Goal: Task Accomplishment & Management: Use online tool/utility

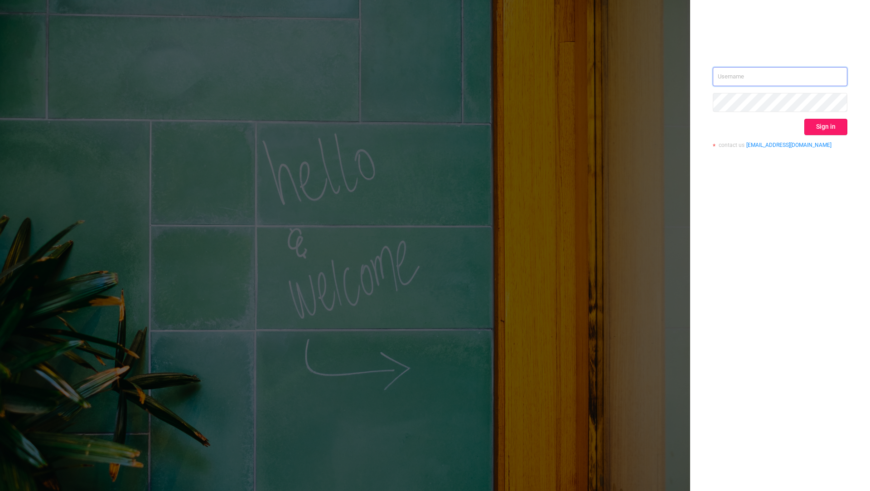
type input "[EMAIL_ADDRESS][DOMAIN_NAME]"
click at [817, 130] on button "Sign in" at bounding box center [825, 127] width 43 height 16
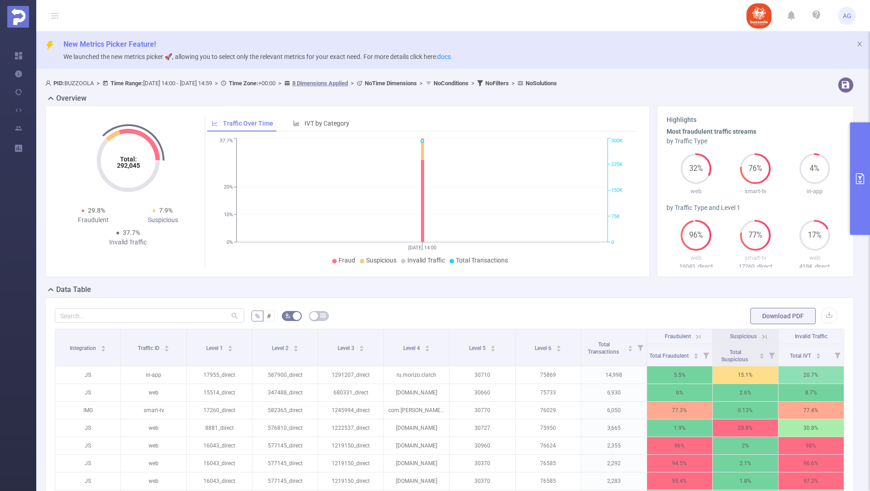
click at [862, 159] on button "primary" at bounding box center [860, 178] width 20 height 112
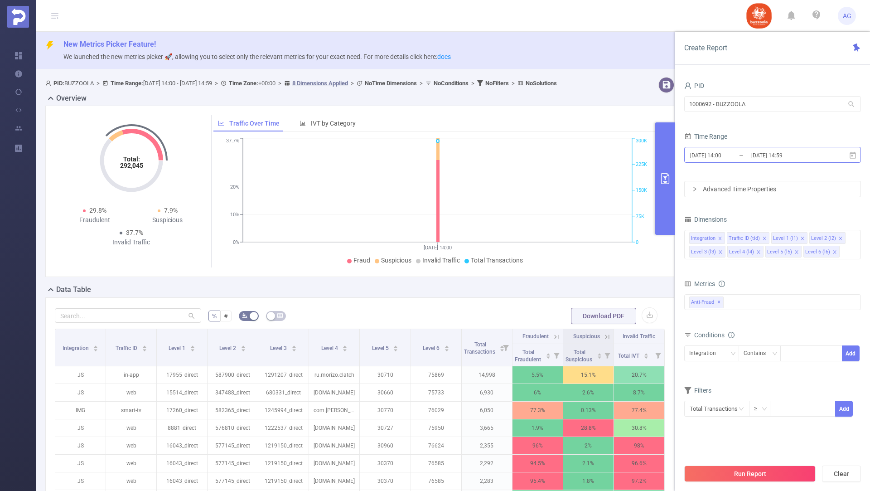
click at [741, 155] on input "[DATE] 14:00" at bounding box center [725, 155] width 73 height 12
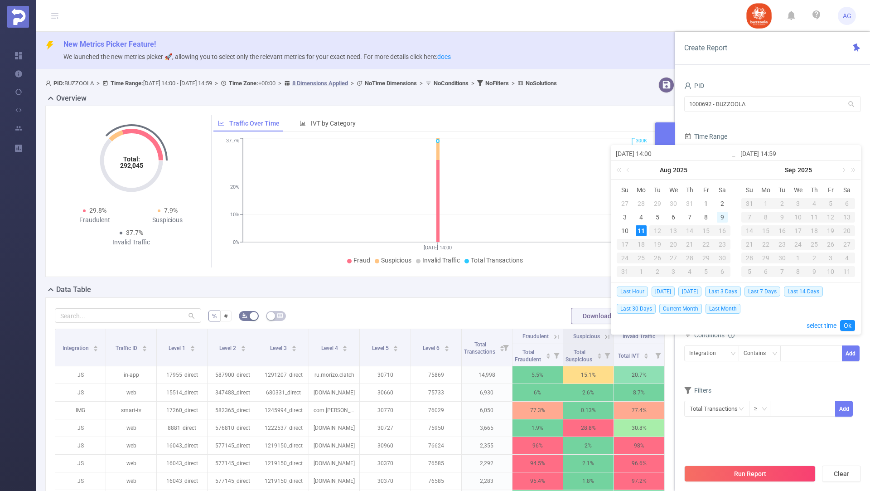
click at [717, 213] on div "9" at bounding box center [722, 217] width 11 height 11
type input "[DATE] 14:00"
type input "[DATE] 14:59"
type input "[DATE] 14:00"
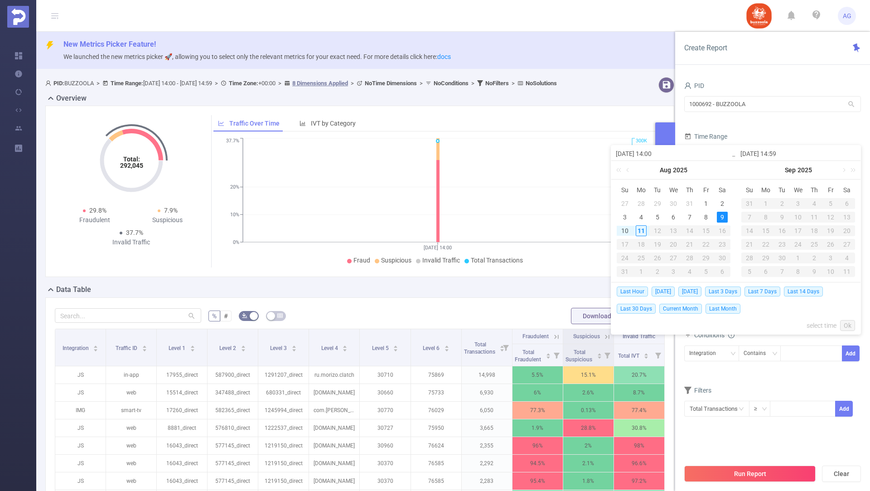
type input "[DATE] 14:59"
click at [717, 213] on div "9" at bounding box center [722, 217] width 11 height 11
click at [846, 320] on link "Ok" at bounding box center [847, 325] width 15 height 11
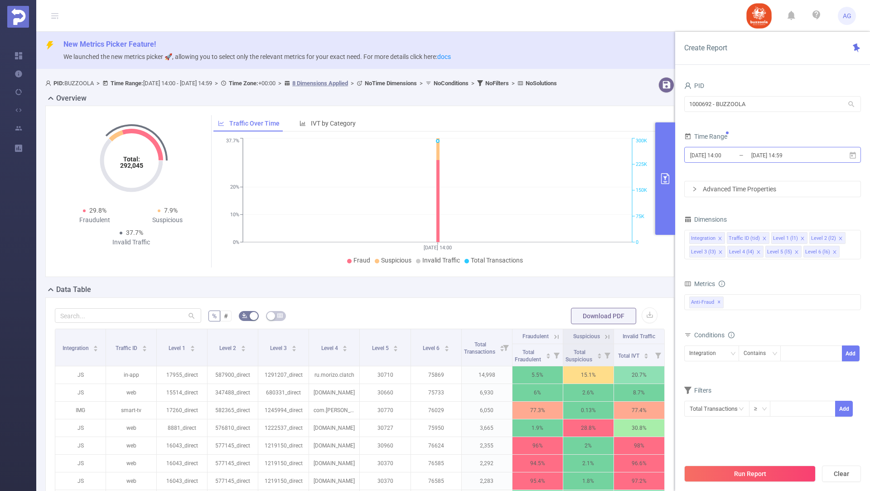
click at [737, 156] on input "[DATE] 14:00" at bounding box center [725, 155] width 73 height 12
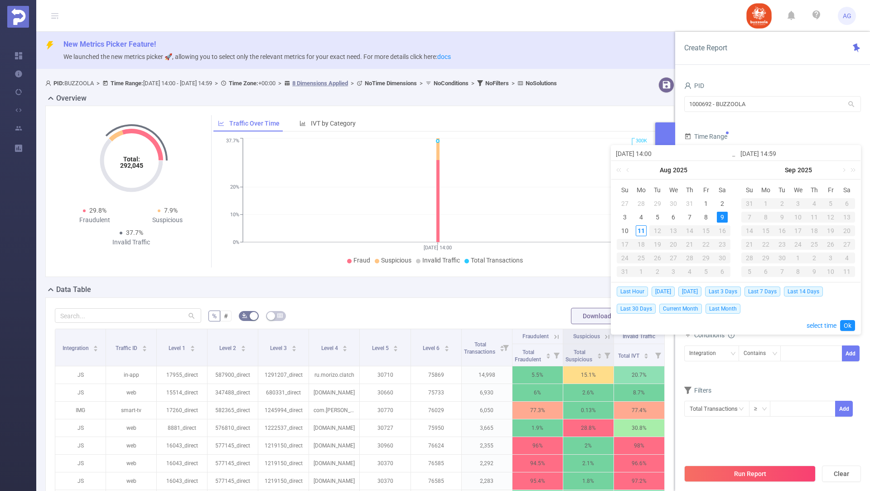
click at [654, 152] on input "[DATE] 14:00" at bounding box center [674, 153] width 116 height 11
type input "[DATE] 0:00"
type input "[DATE] 00:00"
click at [847, 333] on div "Last Hour [DATE] [DATE] Last 3 Days Last 7 Days Last 14 Days Last 30 Days Curre…" at bounding box center [736, 308] width 238 height 52
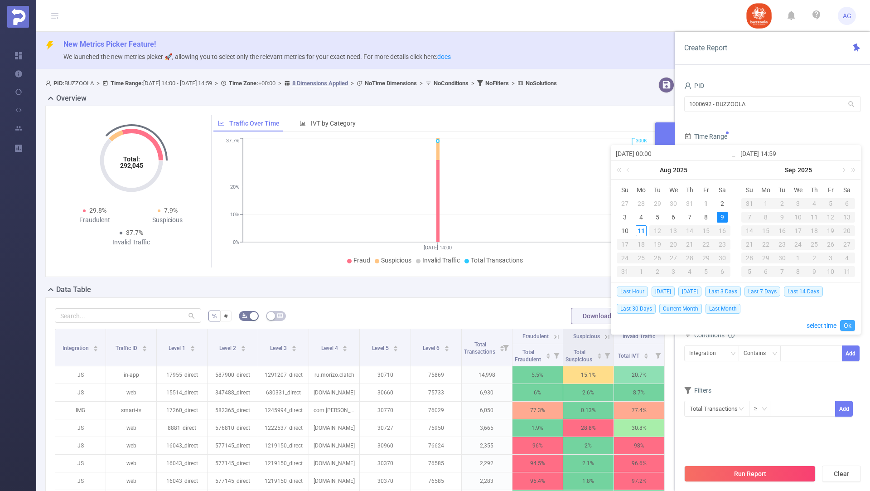
click at [847, 328] on link "Ok" at bounding box center [847, 325] width 15 height 11
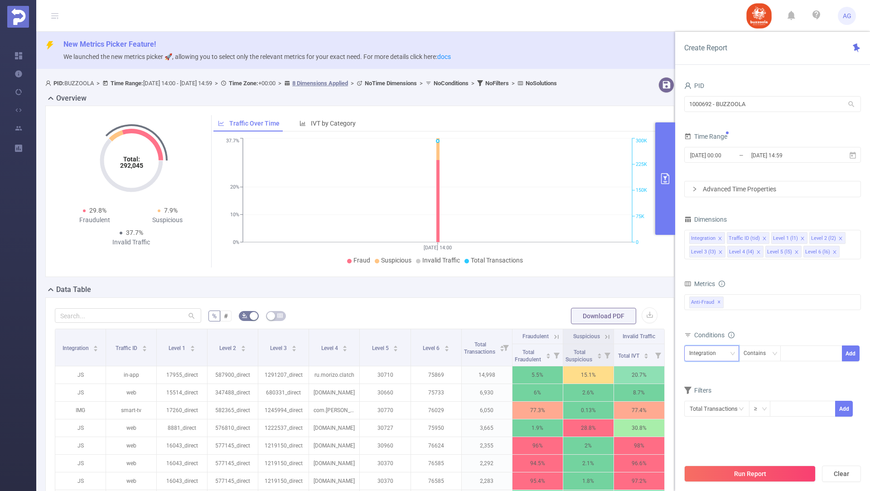
click at [715, 348] on div "Integration" at bounding box center [705, 353] width 33 height 15
click at [706, 412] on li "Level 2 (l2)" at bounding box center [711, 414] width 55 height 15
click at [799, 354] on div at bounding box center [811, 353] width 52 height 15
paste input "576800"
type input "576800"
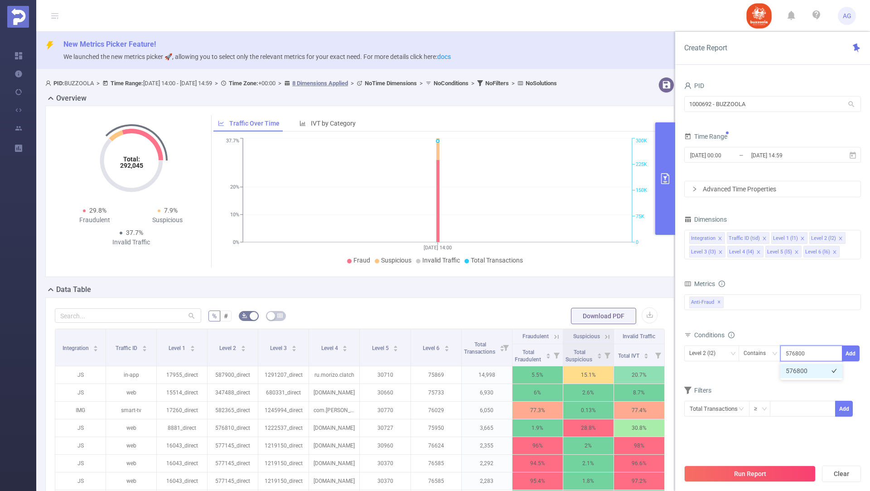
click at [799, 370] on li "576800" at bounding box center [811, 370] width 62 height 15
click at [858, 351] on button "Add" at bounding box center [851, 353] width 18 height 16
click at [720, 476] on button "Run Report" at bounding box center [749, 473] width 131 height 16
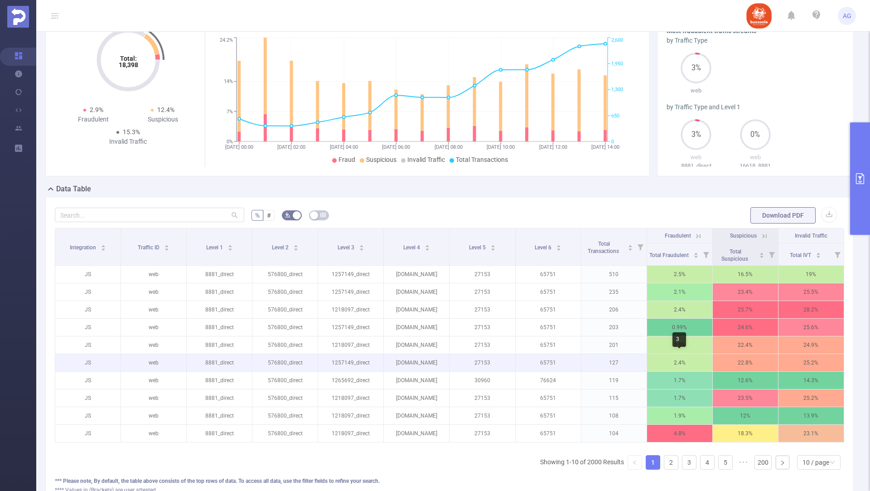
scroll to position [0, 2]
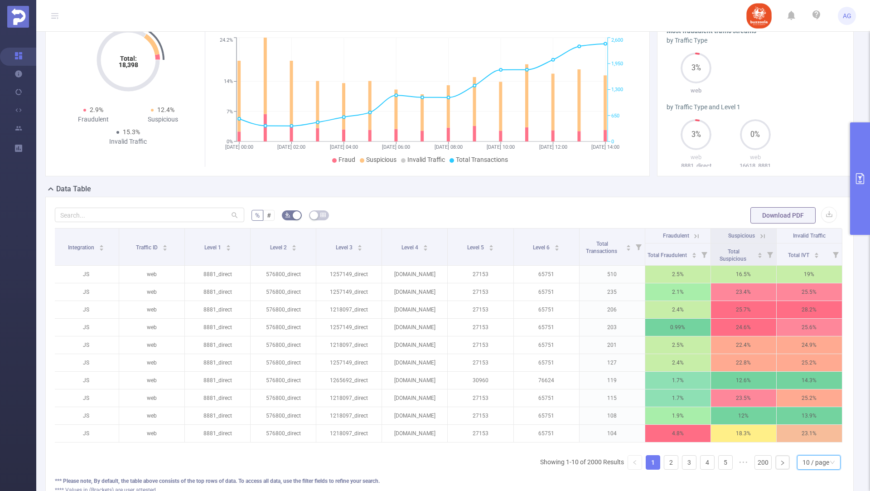
click at [810, 457] on div "10 / page" at bounding box center [816, 462] width 27 height 14
click at [809, 445] on li "50 / page" at bounding box center [820, 444] width 44 height 15
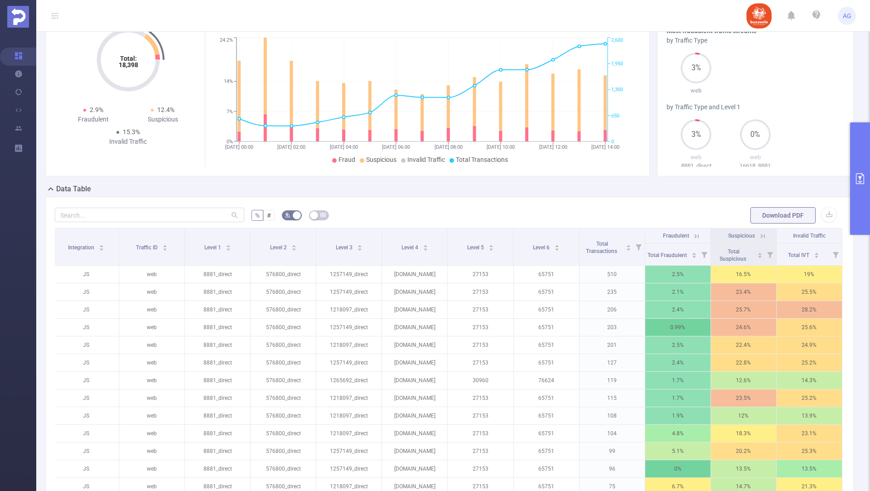
click at [855, 167] on button "primary" at bounding box center [860, 178] width 20 height 112
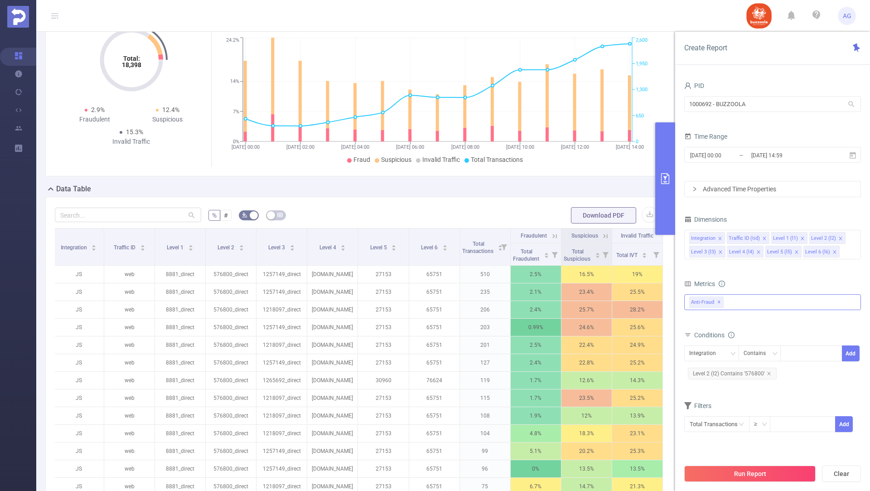
click at [816, 300] on div "Anti-Fraud ✕" at bounding box center [772, 302] width 177 height 16
click at [700, 321] on span at bounding box center [699, 321] width 7 height 7
click at [700, 336] on span at bounding box center [699, 337] width 7 height 7
click at [813, 378] on div "Integration Contains Add Level 2 (l2) Contains '576800'" at bounding box center [772, 363] width 177 height 36
click at [708, 470] on button "Run Report" at bounding box center [749, 473] width 131 height 16
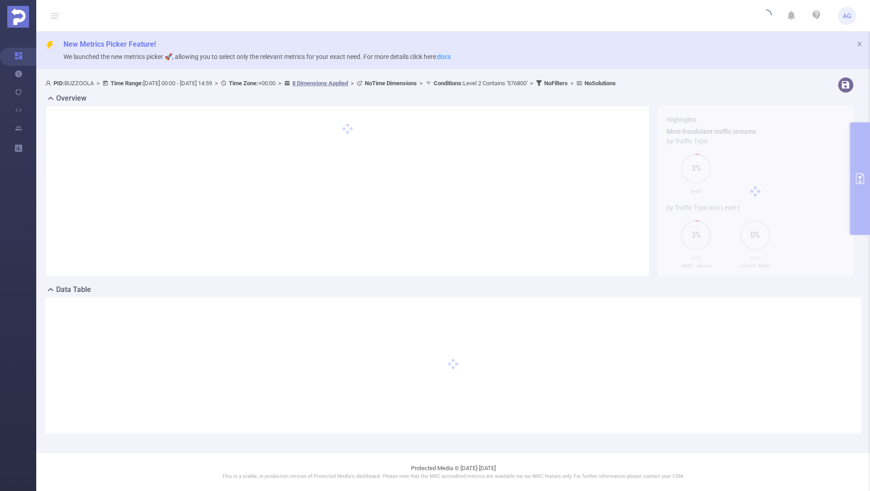
scroll to position [0, 0]
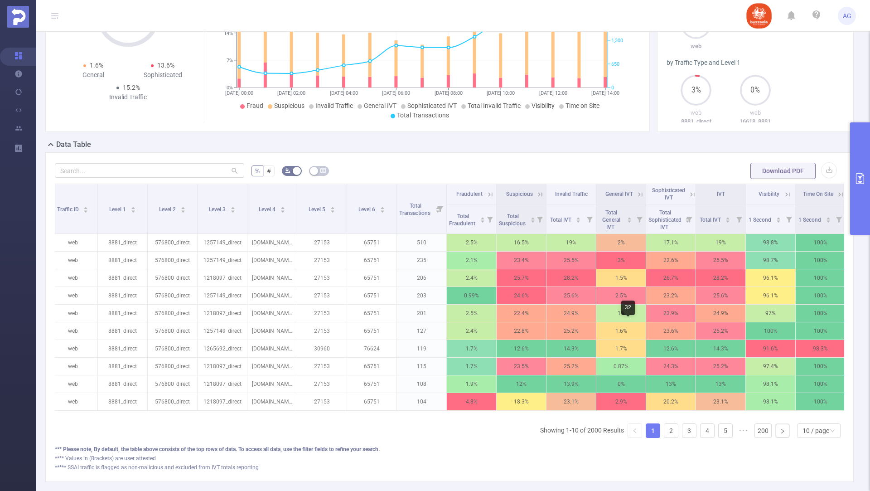
scroll to position [0, 59]
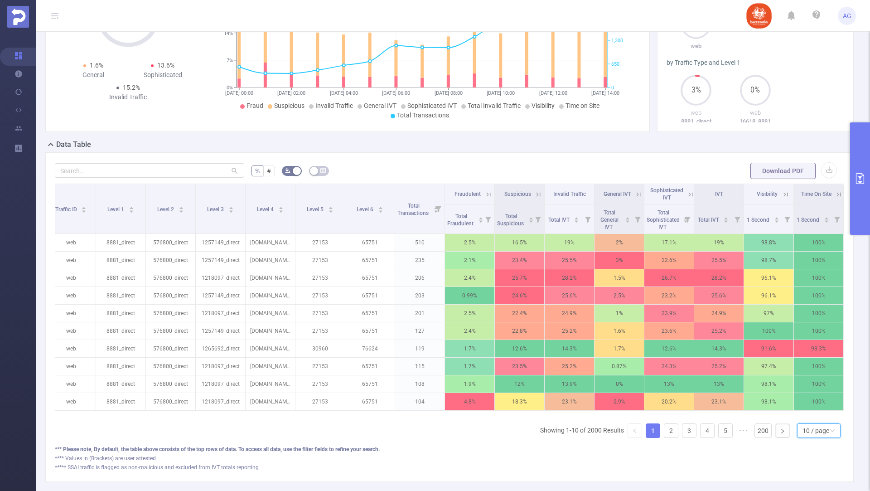
click at [809, 425] on div "10 / page" at bounding box center [816, 431] width 27 height 14
click at [808, 408] on li "50 / page" at bounding box center [820, 412] width 44 height 15
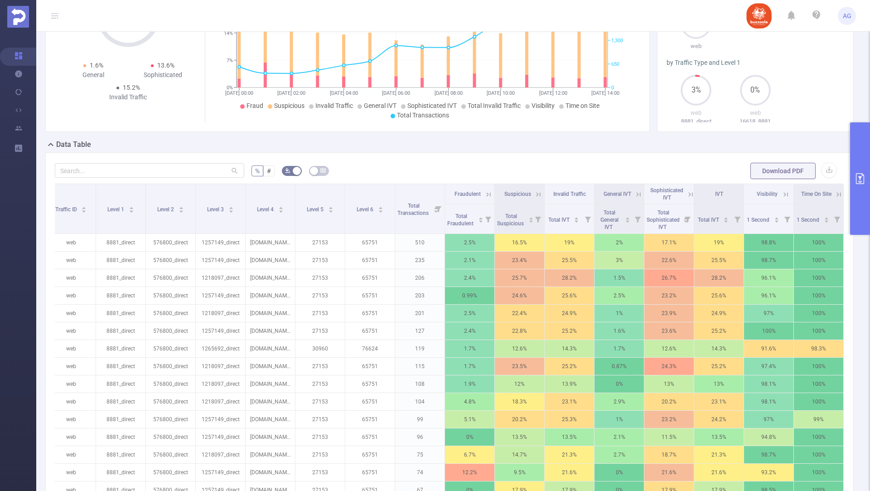
click at [854, 166] on button "primary" at bounding box center [860, 178] width 20 height 112
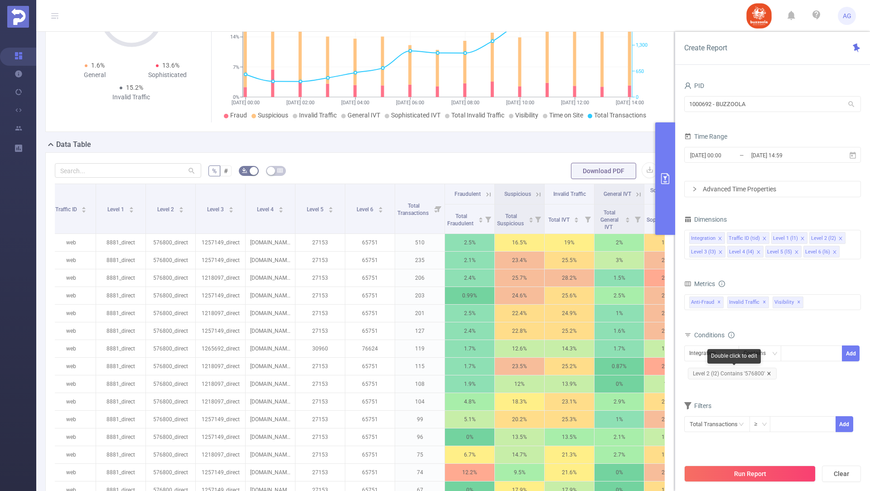
click at [768, 372] on icon "icon: close" at bounding box center [768, 373] width 3 height 3
click at [725, 351] on div "Integration" at bounding box center [711, 353] width 45 height 15
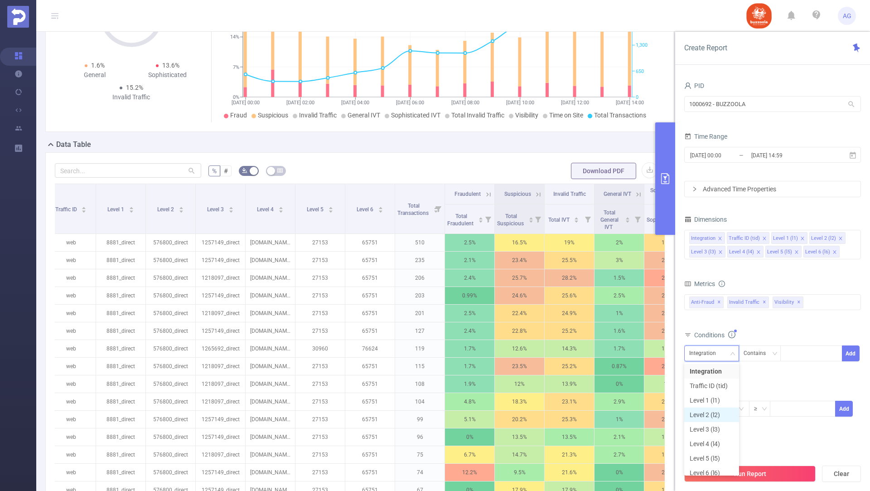
click at [709, 415] on li "Level 2 (l2)" at bounding box center [711, 414] width 55 height 15
click at [794, 353] on div at bounding box center [811, 353] width 52 height 15
paste input "33750"
type input "33750"
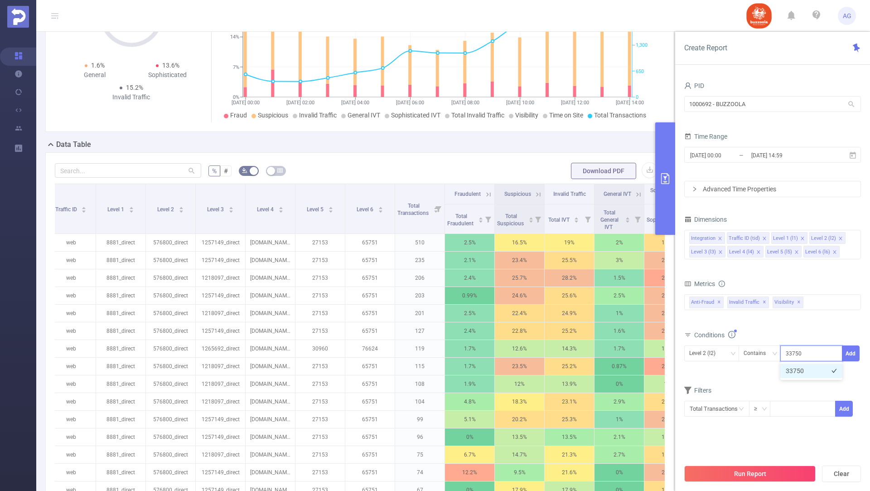
click at [797, 373] on li "33750" at bounding box center [811, 370] width 62 height 15
click at [737, 472] on button "Run Report" at bounding box center [749, 473] width 131 height 16
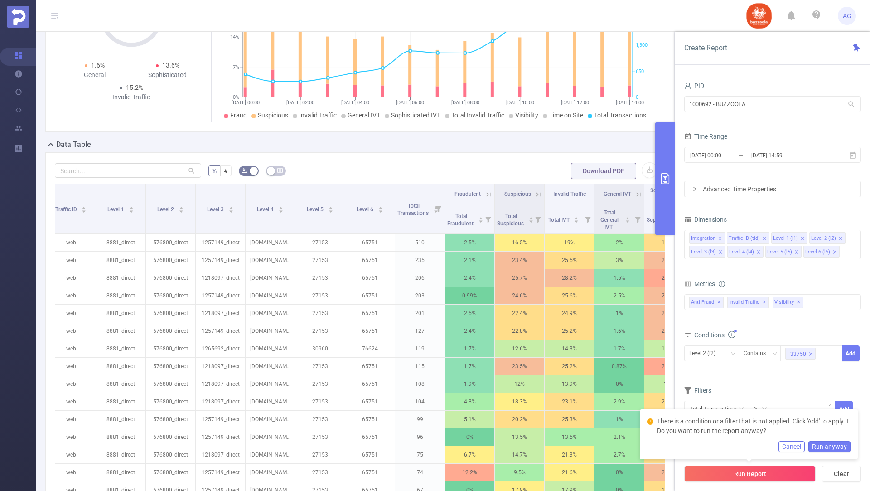
click at [784, 402] on input at bounding box center [802, 408] width 64 height 14
click at [852, 347] on button "Add" at bounding box center [851, 353] width 18 height 16
click at [773, 466] on button "Run Report" at bounding box center [749, 473] width 131 height 16
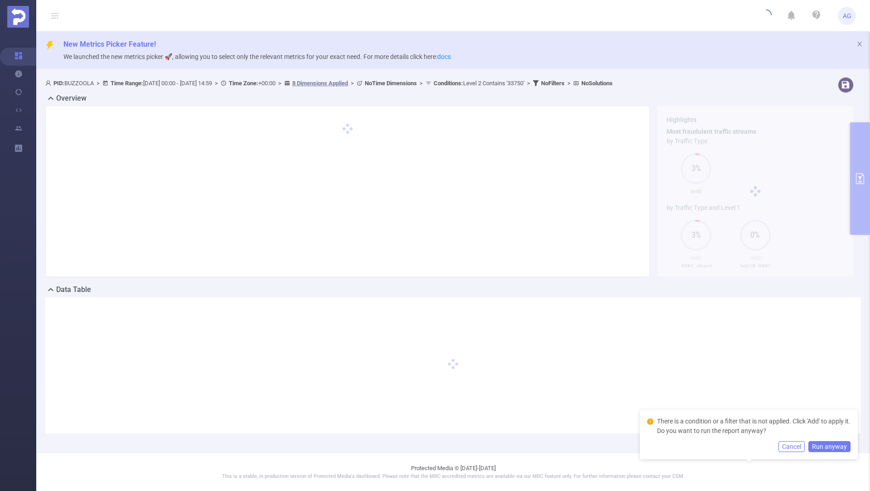
scroll to position [0, 0]
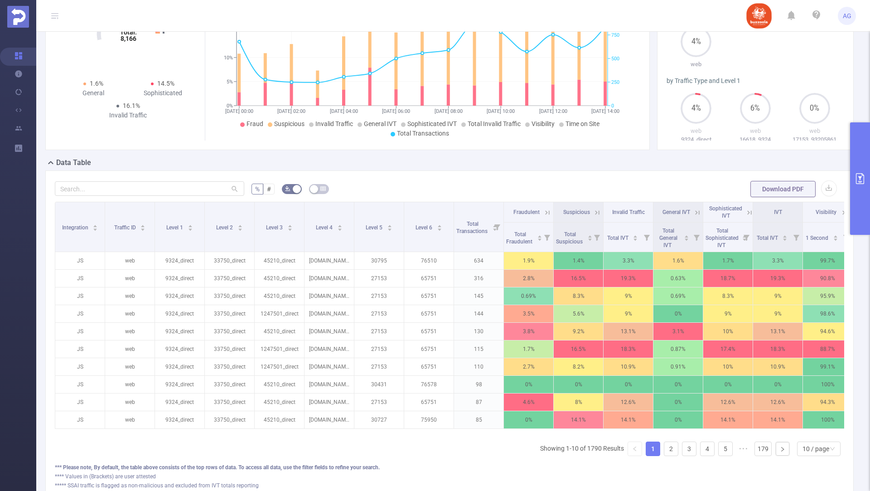
scroll to position [189, 0]
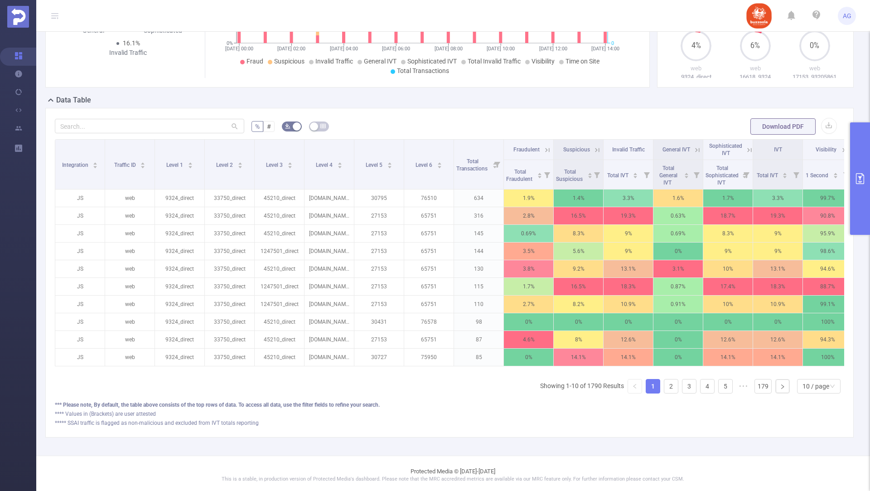
click at [859, 168] on button "primary" at bounding box center [860, 178] width 20 height 112
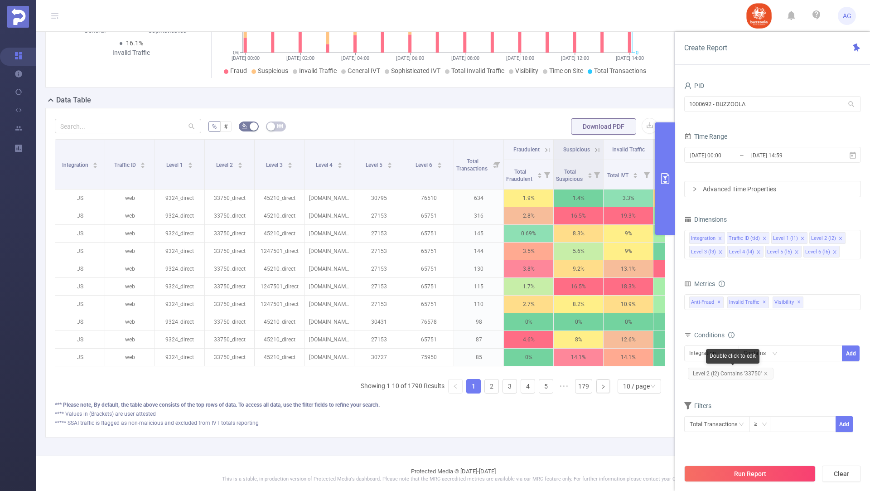
click at [767, 370] on span "Level 2 (l2) Contains '33750'" at bounding box center [731, 374] width 86 height 12
click at [764, 371] on icon "icon: close" at bounding box center [766, 373] width 5 height 5
click at [734, 355] on icon "icon: down" at bounding box center [732, 354] width 5 height 6
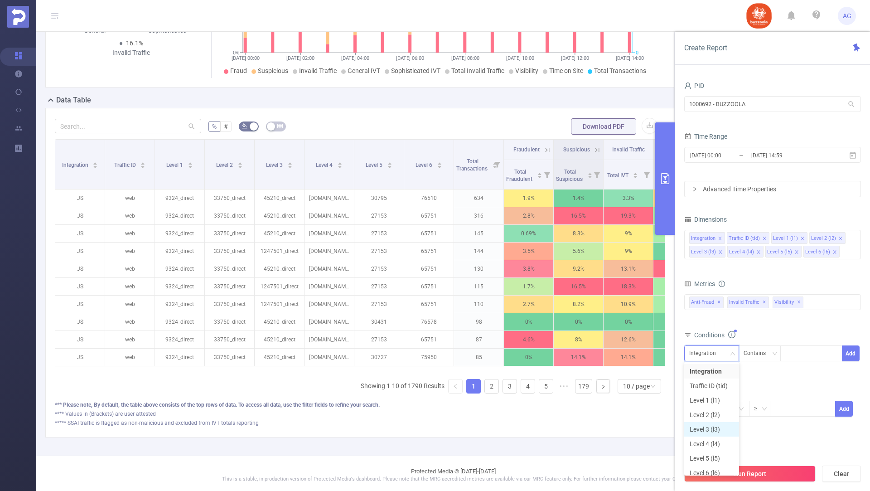
click at [719, 428] on li "Level 3 (l3)" at bounding box center [711, 429] width 55 height 15
click at [804, 353] on div at bounding box center [811, 353] width 52 height 15
paste input "1289373"
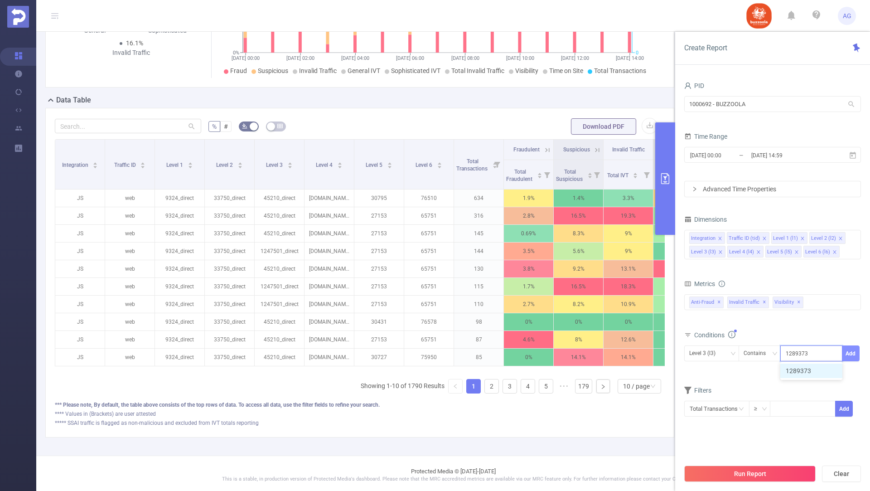
type input "1289373"
click at [851, 353] on button "Add" at bounding box center [851, 353] width 18 height 16
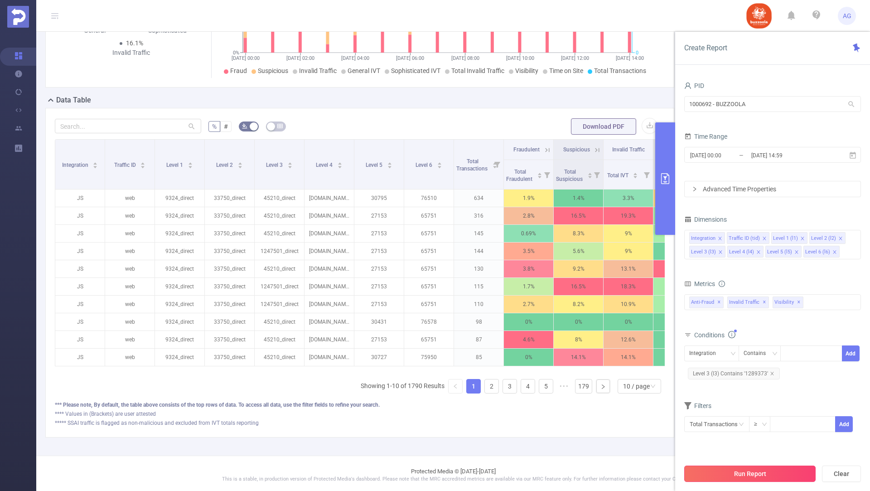
click at [724, 474] on button "Run Report" at bounding box center [749, 473] width 131 height 16
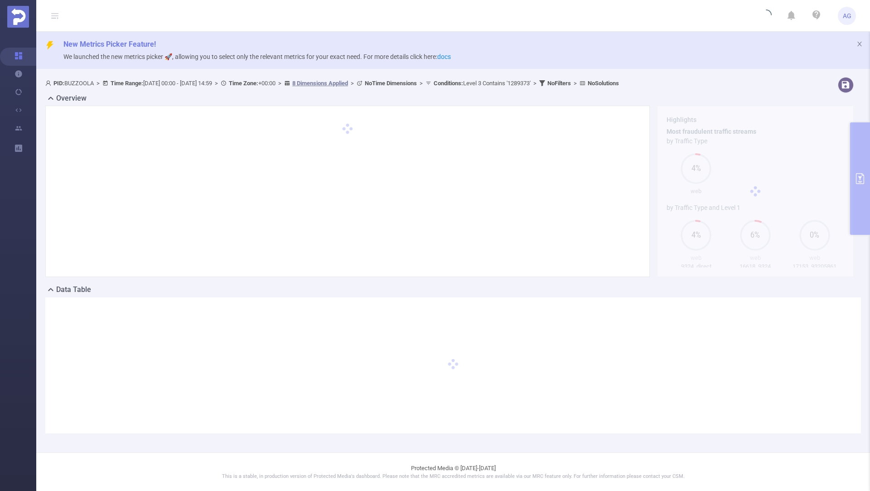
scroll to position [0, 0]
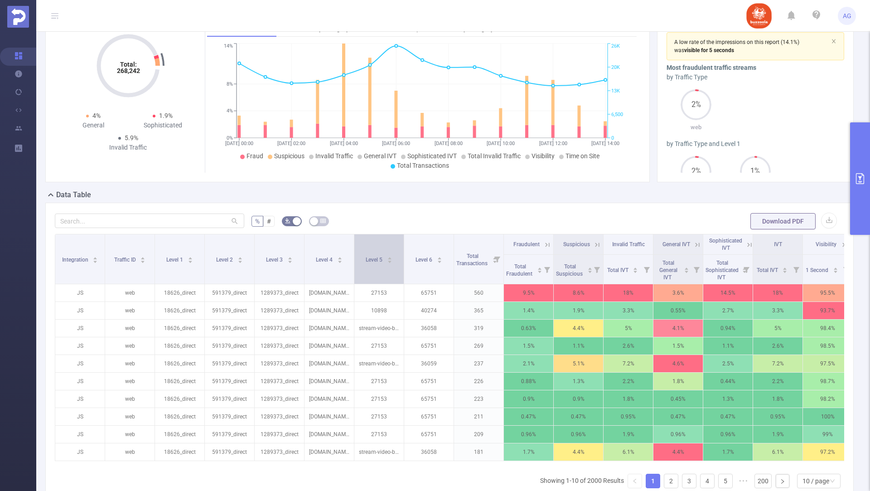
scroll to position [97, 0]
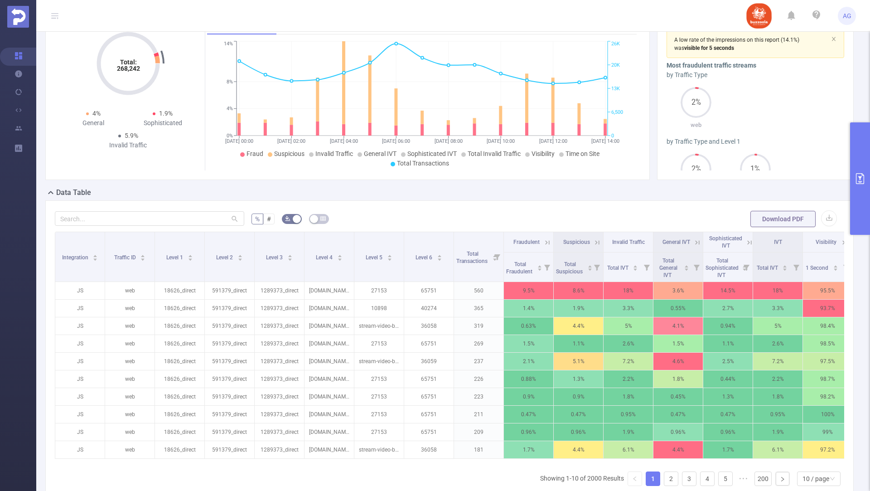
click at [851, 183] on button "primary" at bounding box center [860, 178] width 20 height 112
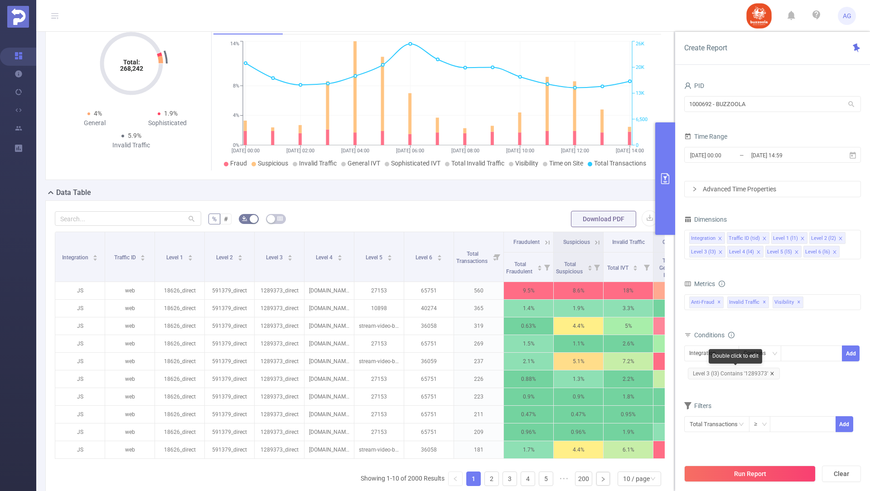
click at [770, 372] on icon "icon: close" at bounding box center [772, 373] width 5 height 5
click at [732, 357] on div "Integration" at bounding box center [711, 353] width 45 height 15
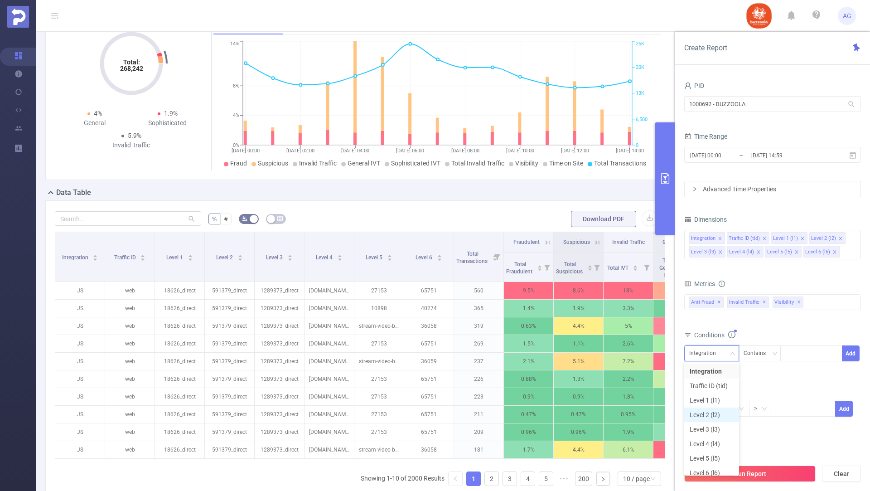
click at [712, 418] on li "Level 2 (l2)" at bounding box center [711, 414] width 55 height 15
click at [792, 357] on div at bounding box center [811, 353] width 52 height 15
paste input "588111"
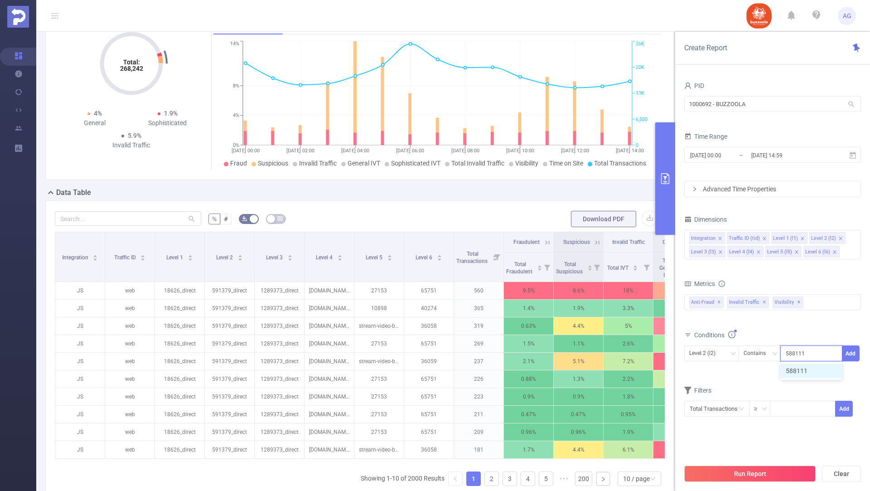
type input "588111"
click at [818, 360] on div "Level 2 (l2) Contains 588111 Add" at bounding box center [772, 355] width 177 height 20
click at [857, 348] on button "Add" at bounding box center [851, 353] width 18 height 16
click at [727, 478] on button "Run Report" at bounding box center [749, 473] width 131 height 16
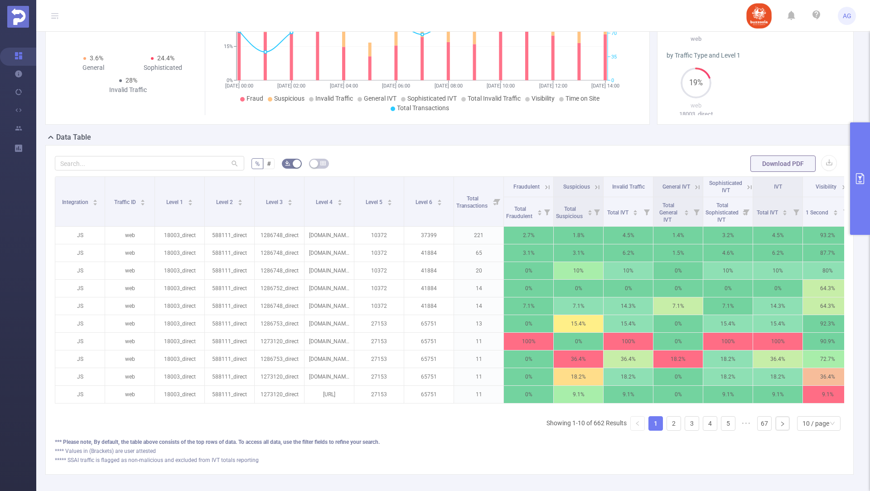
scroll to position [189, 0]
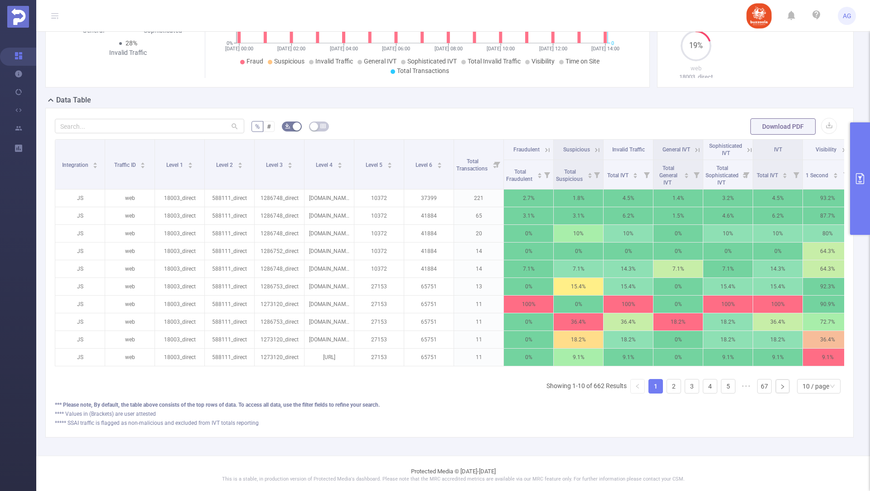
click at [859, 154] on button "primary" at bounding box center [860, 178] width 20 height 112
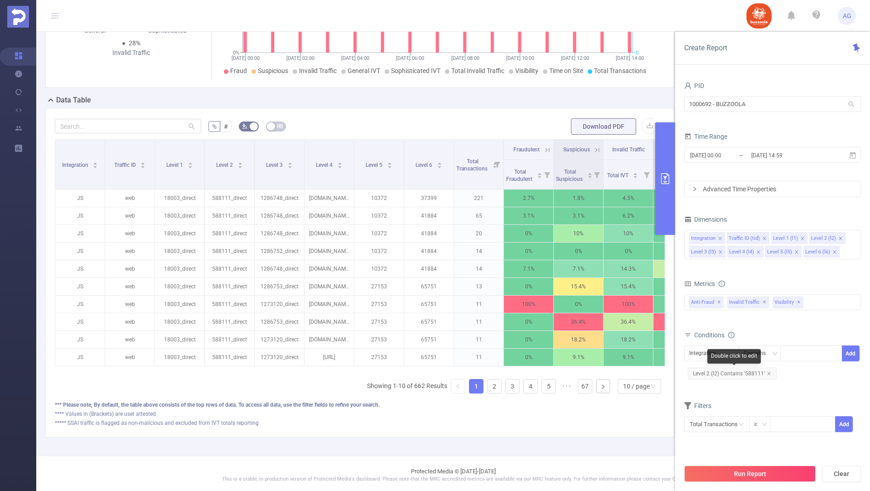
click at [770, 370] on span "Level 2 (l2) Contains '588111'" at bounding box center [732, 374] width 89 height 12
click at [769, 372] on icon "icon: close" at bounding box center [769, 373] width 5 height 5
click at [714, 357] on div "Integration" at bounding box center [705, 353] width 33 height 15
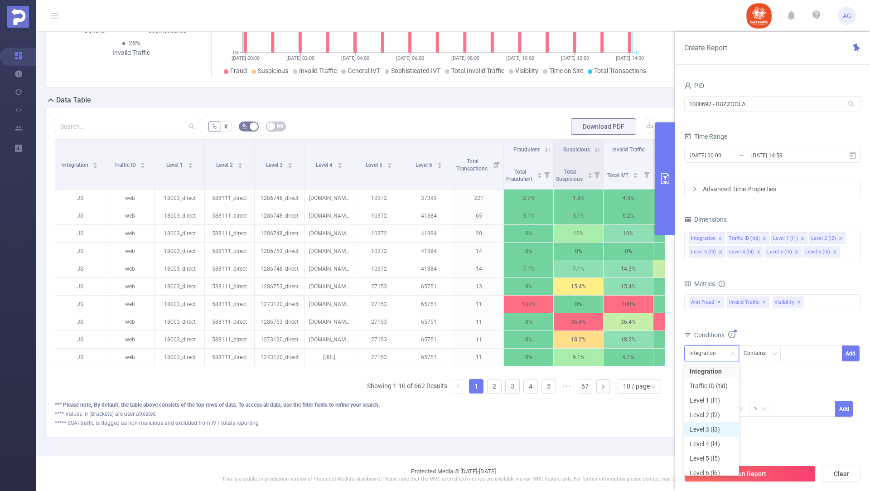
click at [707, 424] on li "Level 3 (l3)" at bounding box center [711, 429] width 55 height 15
click at [813, 340] on div "Conditions" at bounding box center [772, 336] width 177 height 15
click at [807, 349] on div at bounding box center [811, 353] width 52 height 15
paste input "1294132"
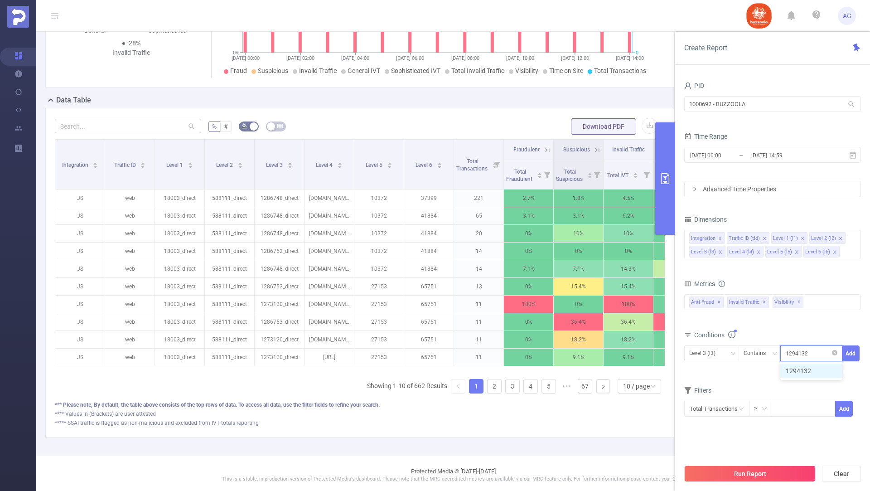
type input "1294132"
click at [807, 360] on div "1294132" at bounding box center [811, 353] width 62 height 16
click at [849, 351] on button "Add" at bounding box center [851, 353] width 18 height 16
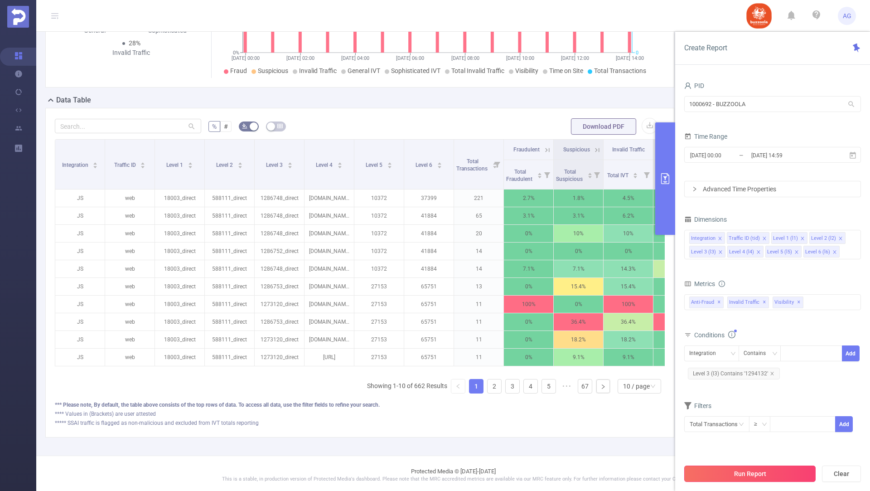
click at [718, 465] on button "Run Report" at bounding box center [749, 473] width 131 height 16
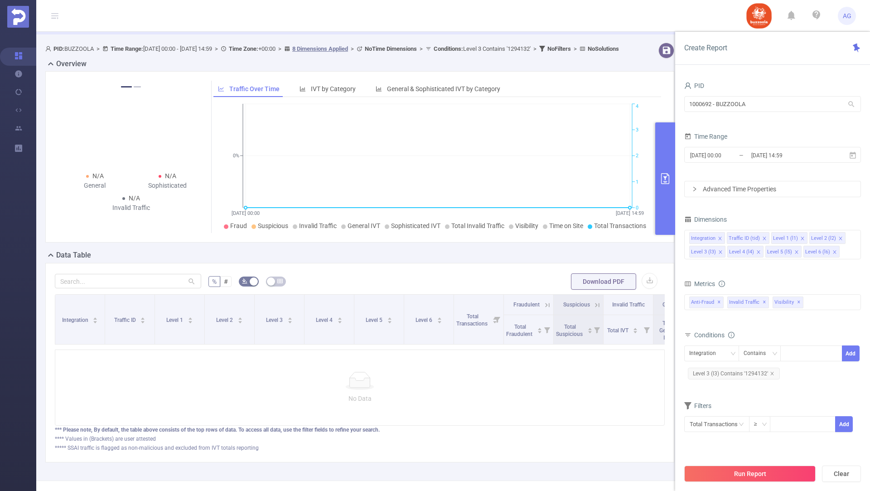
scroll to position [69, 0]
